Goal: Check status: Check status

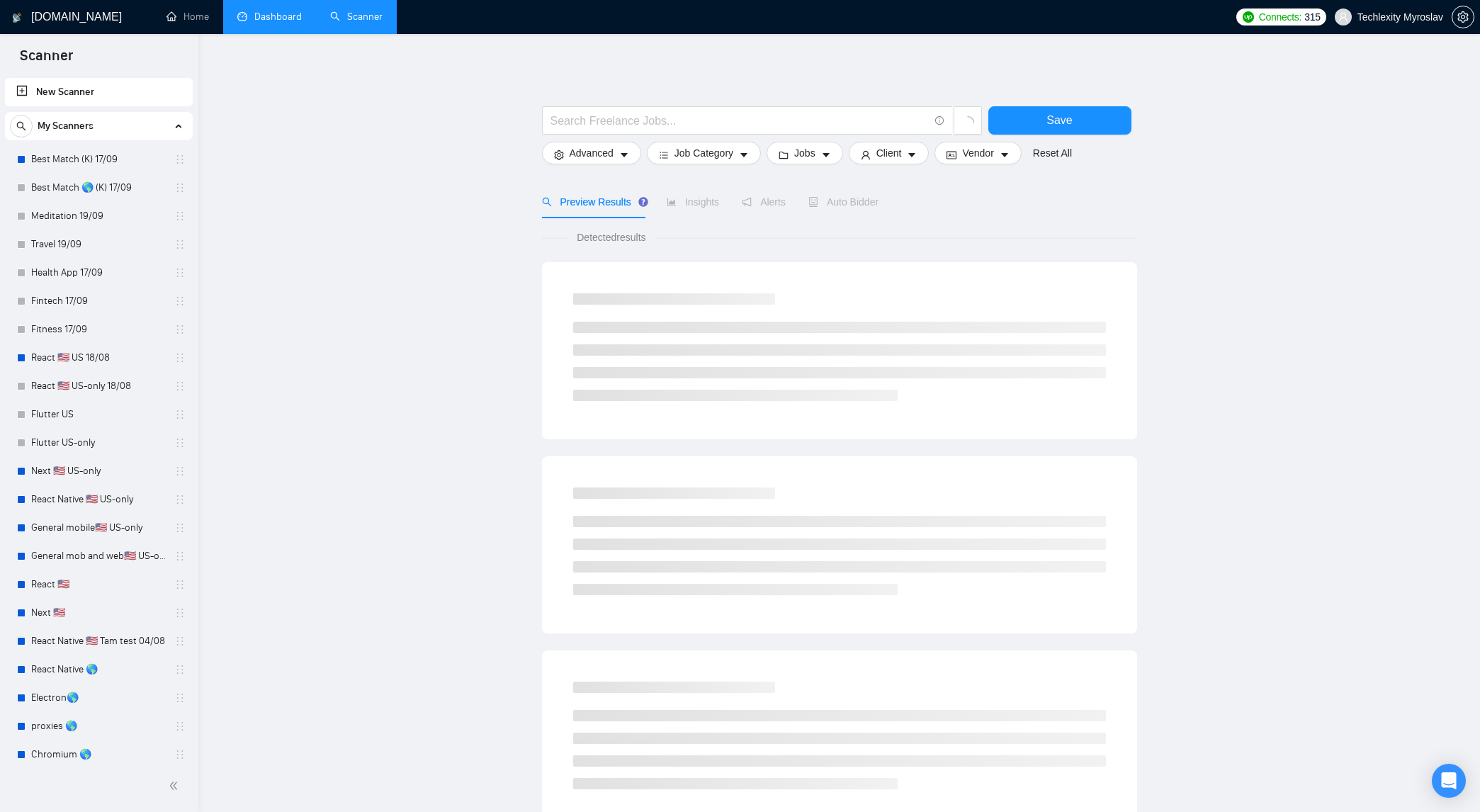
click at [261, 22] on link "Dashboard" at bounding box center [269, 16] width 65 height 12
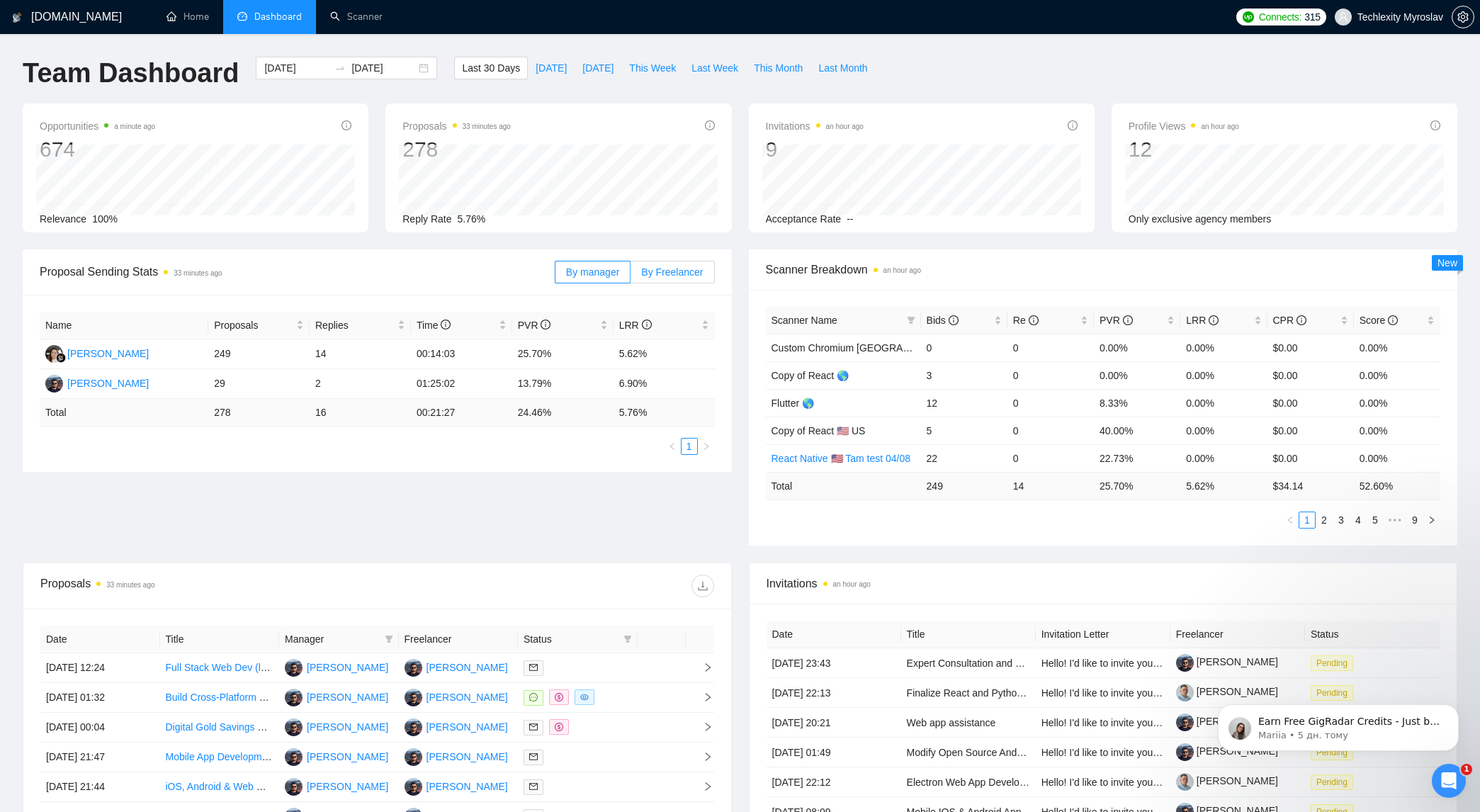
click at [681, 264] on label "By Freelancer" at bounding box center [672, 272] width 84 height 22
click at [631, 276] on input "By Freelancer" at bounding box center [631, 276] width 0 height 0
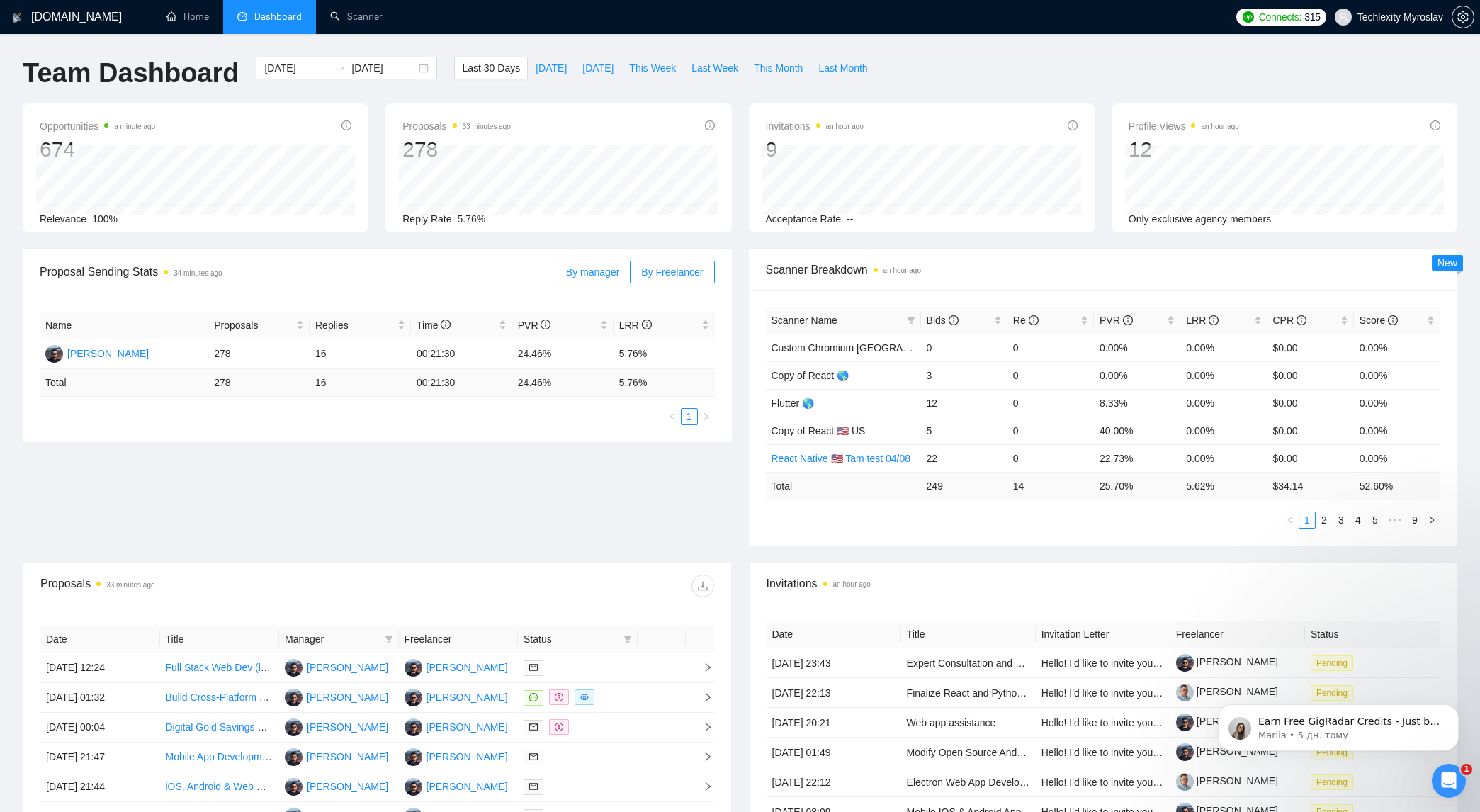
click at [583, 270] on span "By manager" at bounding box center [592, 272] width 53 height 11
click at [556, 276] on input "By manager" at bounding box center [556, 276] width 0 height 0
